Goal: Book appointment/travel/reservation

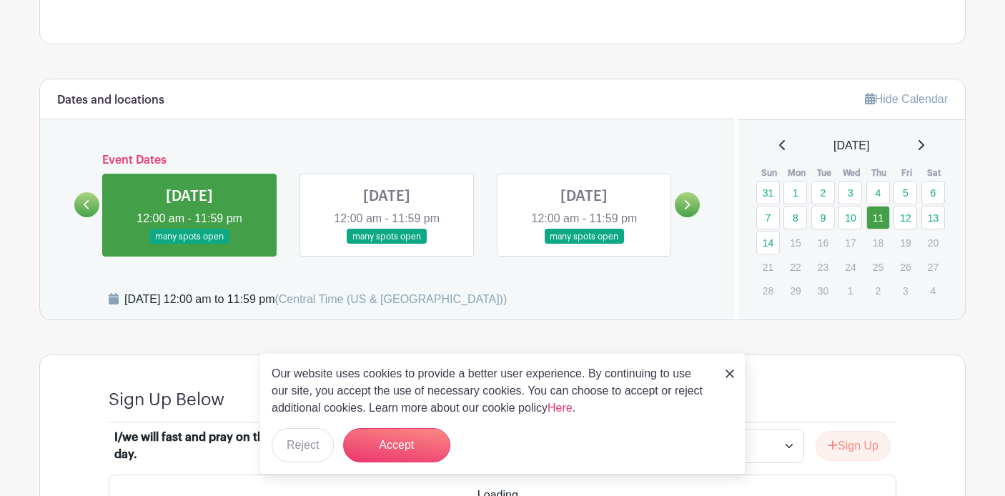
scroll to position [752, 0]
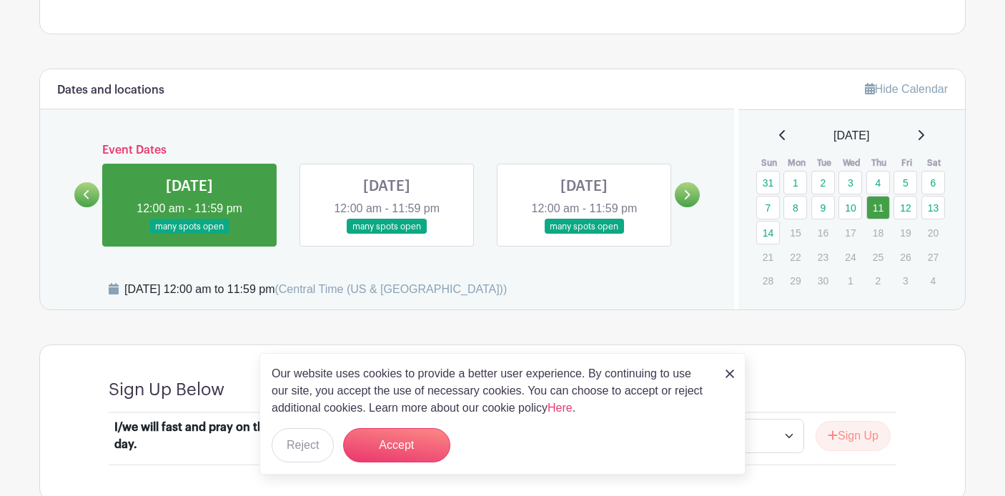
click at [779, 136] on icon at bounding box center [782, 135] width 6 height 10
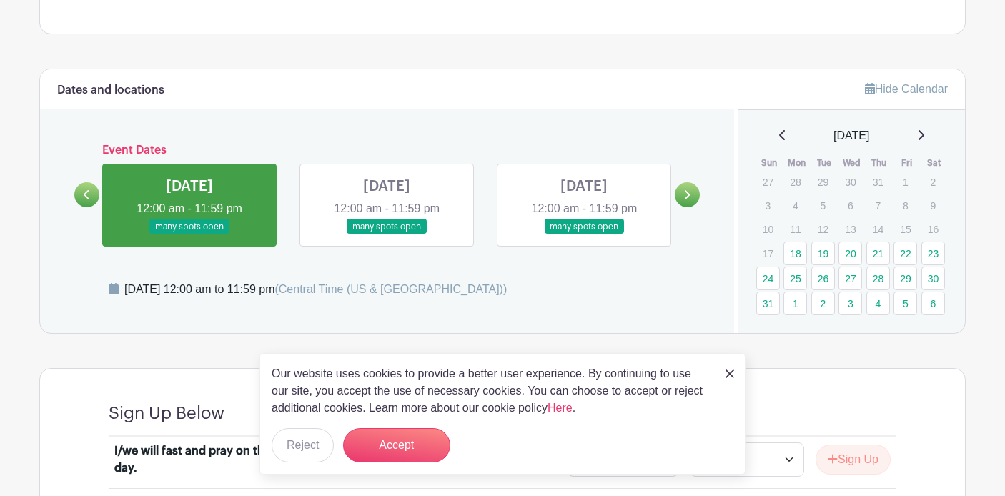
click at [779, 135] on icon at bounding box center [782, 134] width 7 height 11
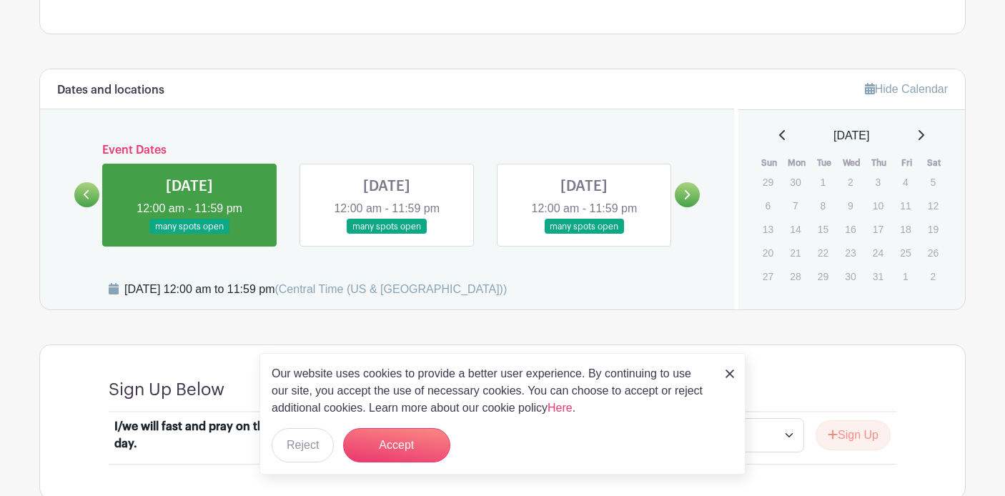
click at [921, 137] on icon at bounding box center [920, 134] width 7 height 11
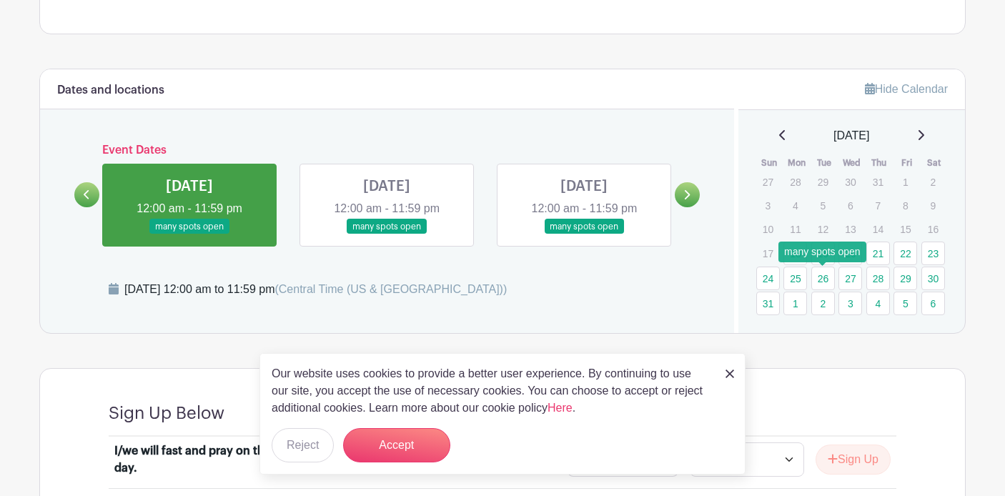
click at [827, 281] on link "26" at bounding box center [823, 279] width 24 height 24
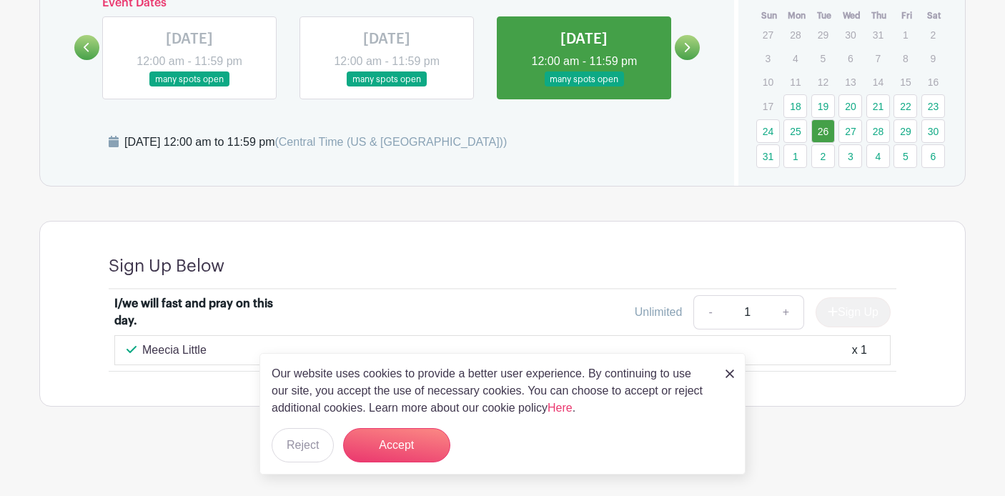
scroll to position [803, 0]
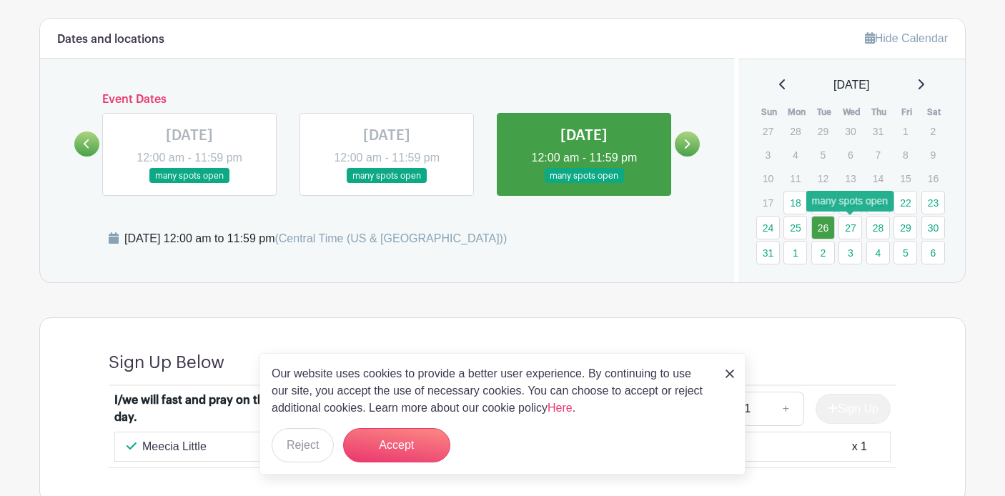
click at [850, 232] on link "27" at bounding box center [850, 228] width 24 height 24
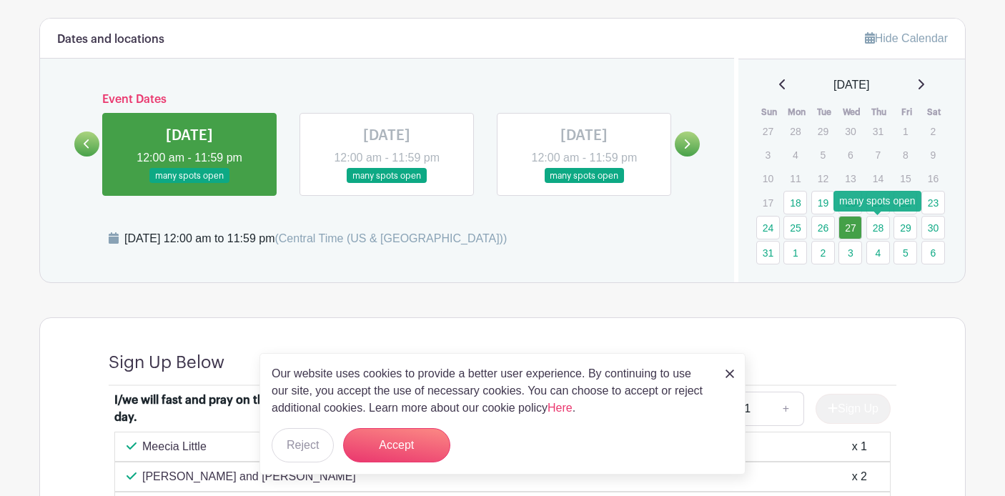
click at [878, 230] on link "28" at bounding box center [878, 228] width 24 height 24
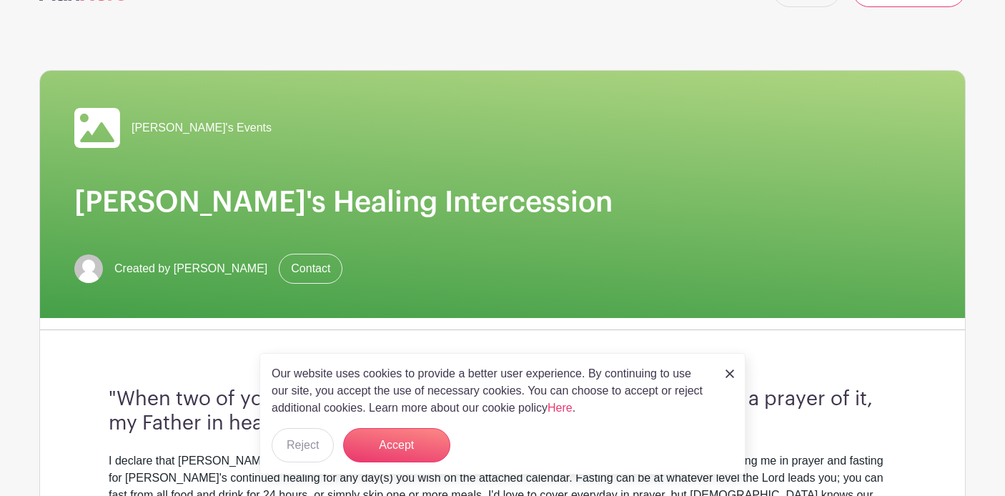
scroll to position [14, 0]
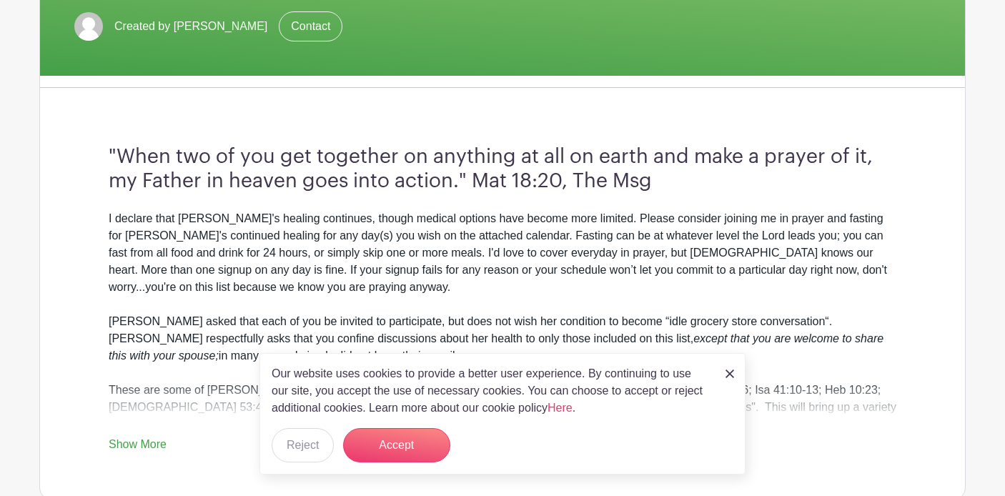
scroll to position [310, 0]
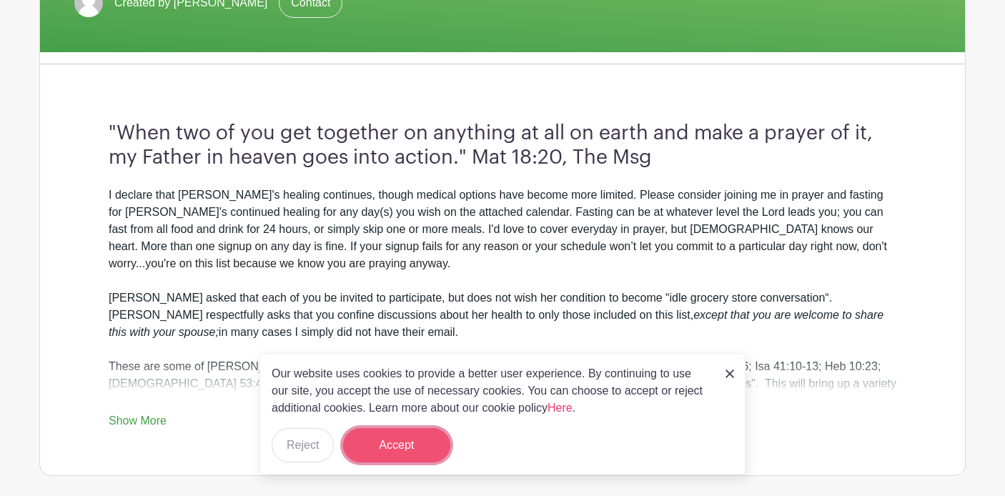
click at [415, 448] on button "Accept" at bounding box center [396, 445] width 107 height 34
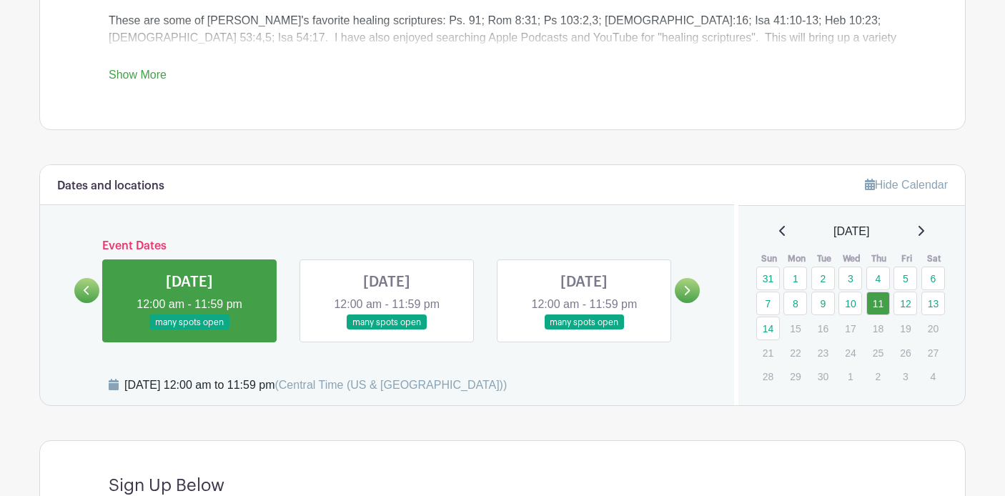
scroll to position [658, 0]
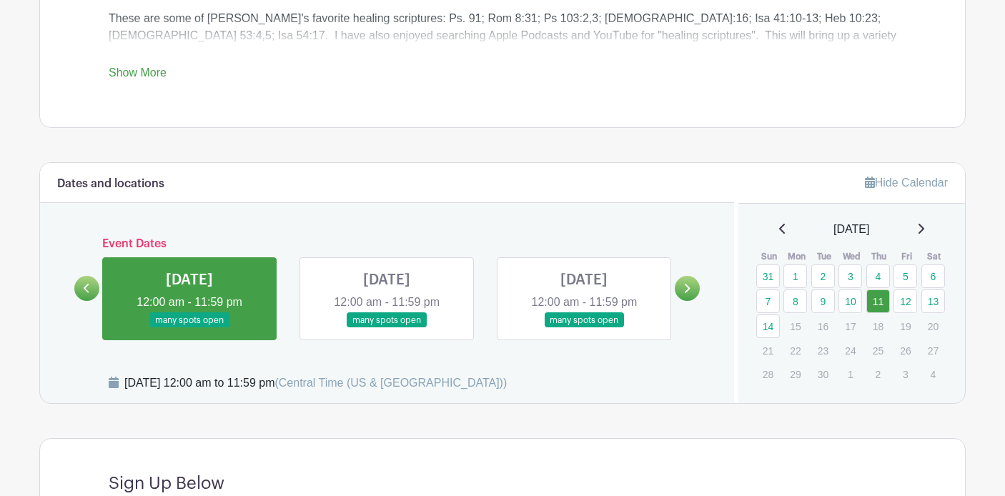
click at [387, 328] on link at bounding box center [387, 328] width 0 height 0
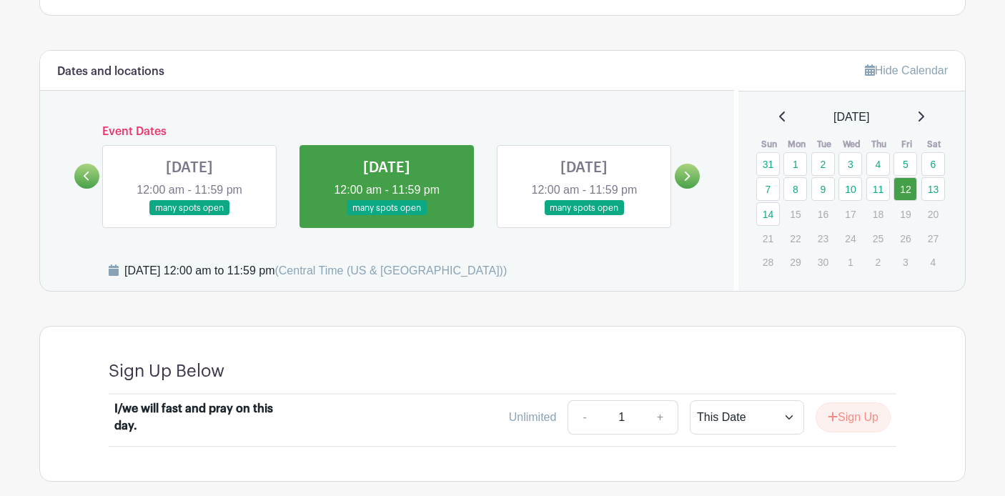
scroll to position [845, 0]
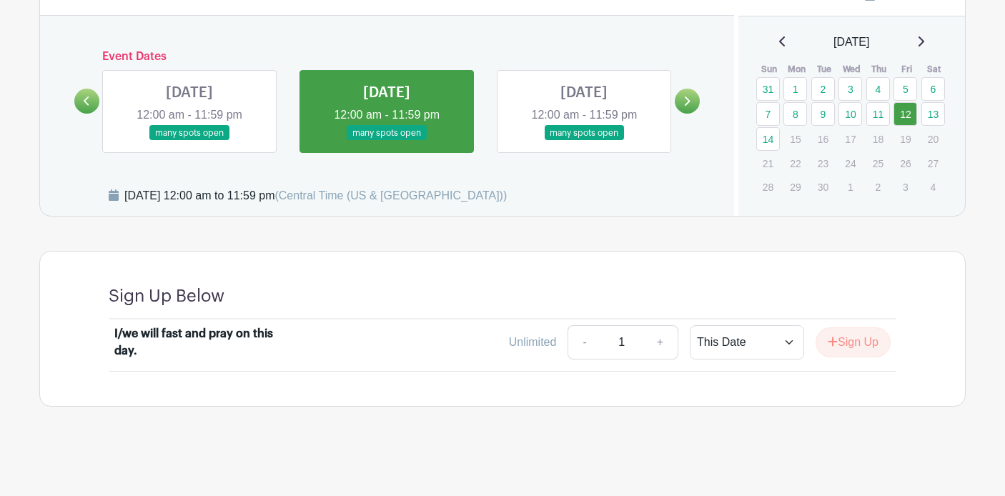
click at [189, 141] on link at bounding box center [189, 141] width 0 height 0
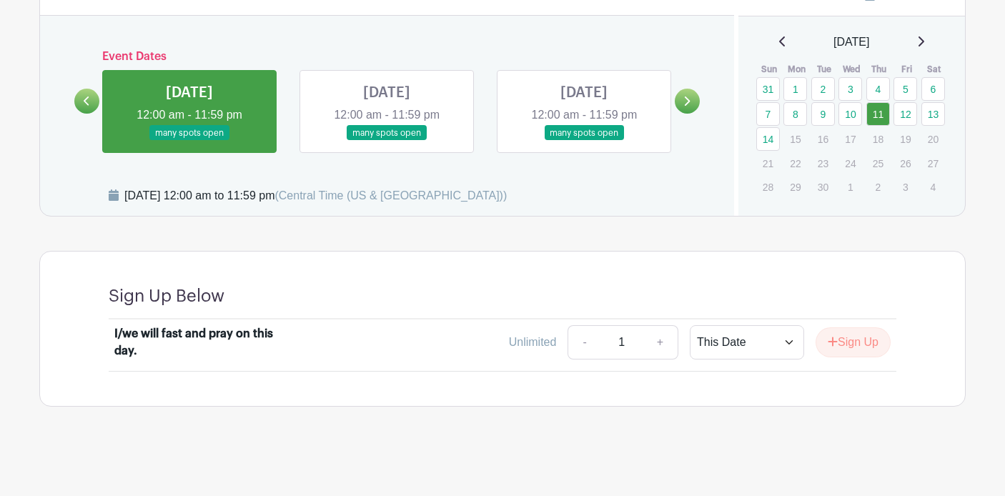
click at [584, 141] on link at bounding box center [584, 141] width 0 height 0
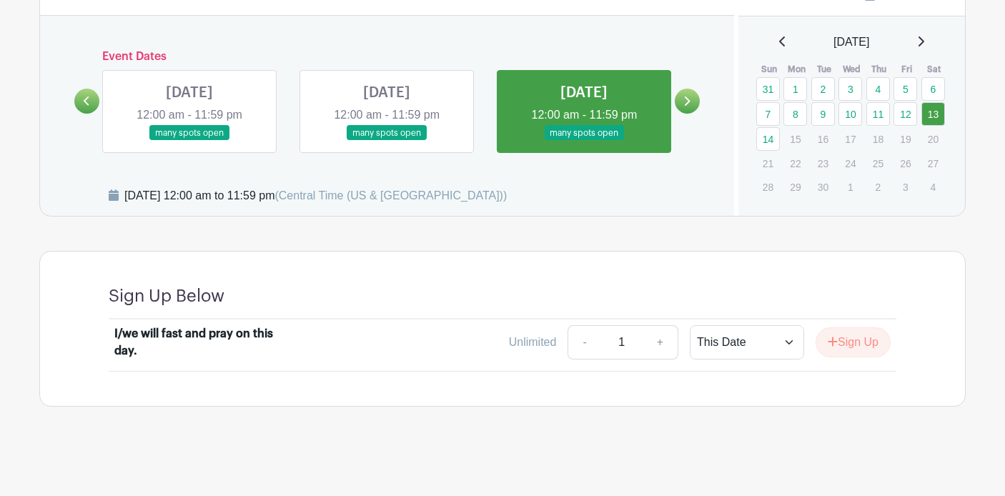
click at [189, 141] on link at bounding box center [189, 141] width 0 height 0
